Goal: Navigation & Orientation: Find specific page/section

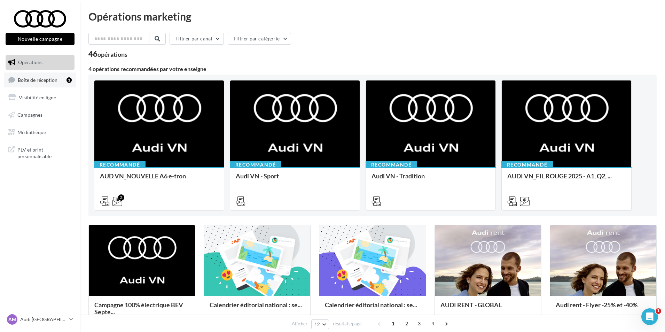
click at [32, 81] on span "Boîte de réception" at bounding box center [38, 80] width 40 height 6
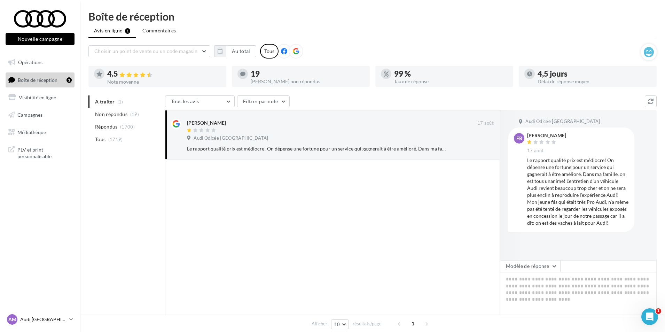
click at [22, 317] on p "Audi [GEOGRAPHIC_DATA]" at bounding box center [43, 319] width 46 height 7
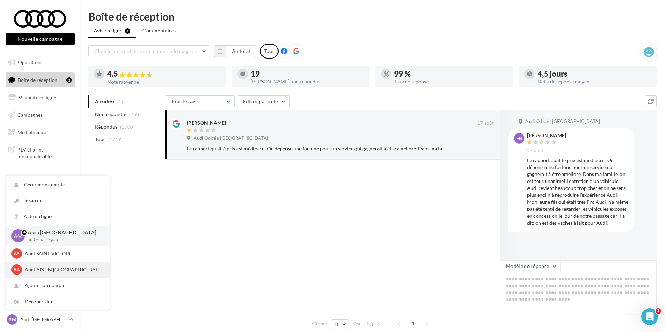
click at [46, 270] on p "Audi AIX EN [GEOGRAPHIC_DATA]" at bounding box center [63, 269] width 77 height 7
